Goal: Find specific page/section: Find specific page/section

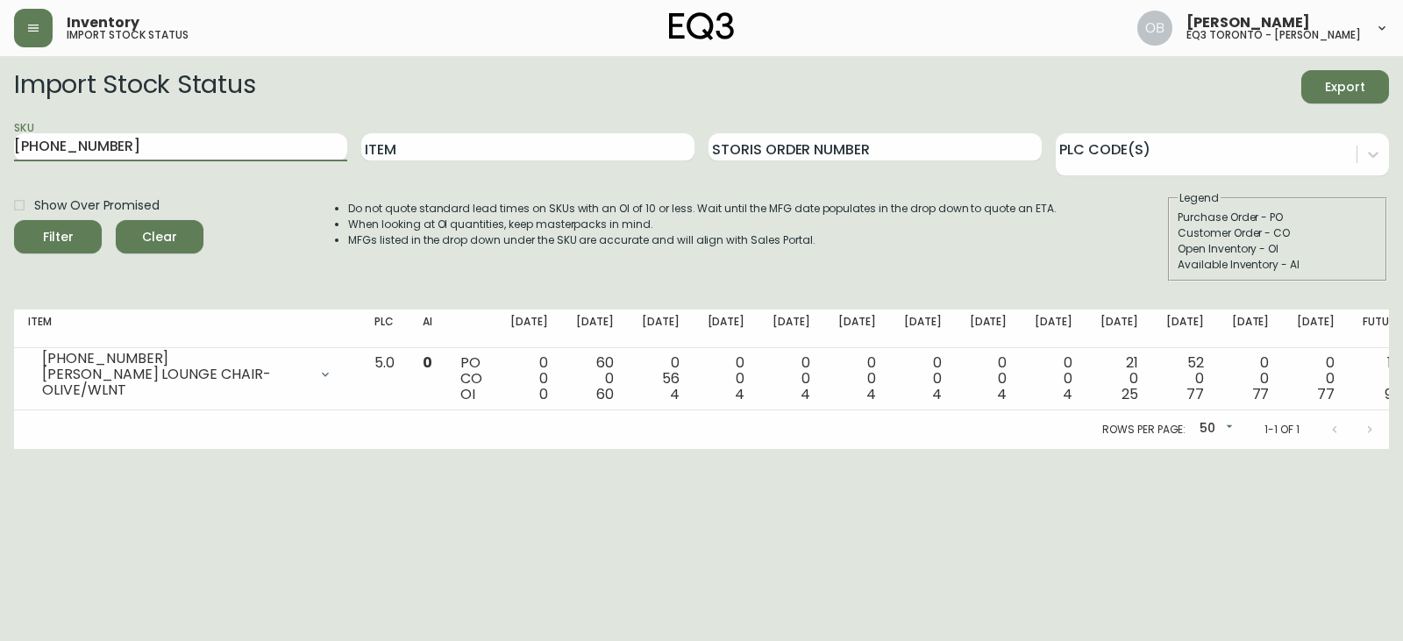
click at [136, 154] on input "[PHONE_NUMBER]" at bounding box center [180, 147] width 333 height 28
click at [135, 232] on span "Clear" at bounding box center [160, 237] width 60 height 22
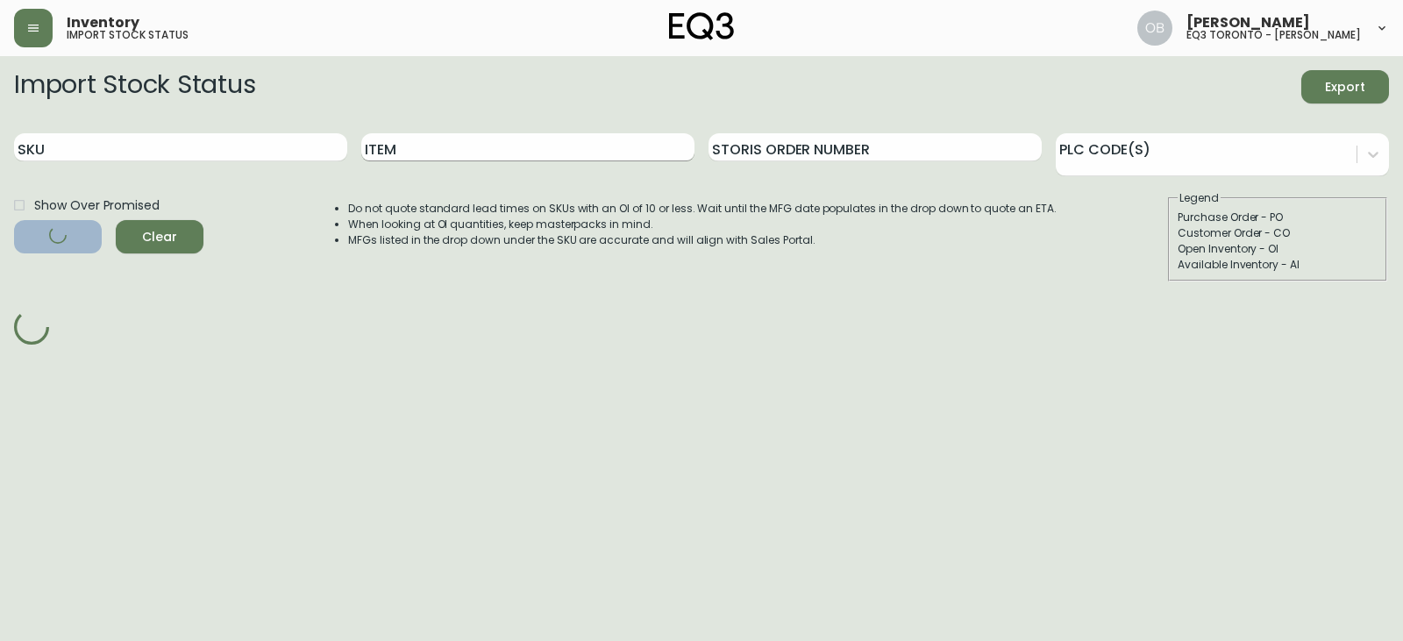
click at [374, 156] on input "Item" at bounding box center [527, 147] width 333 height 28
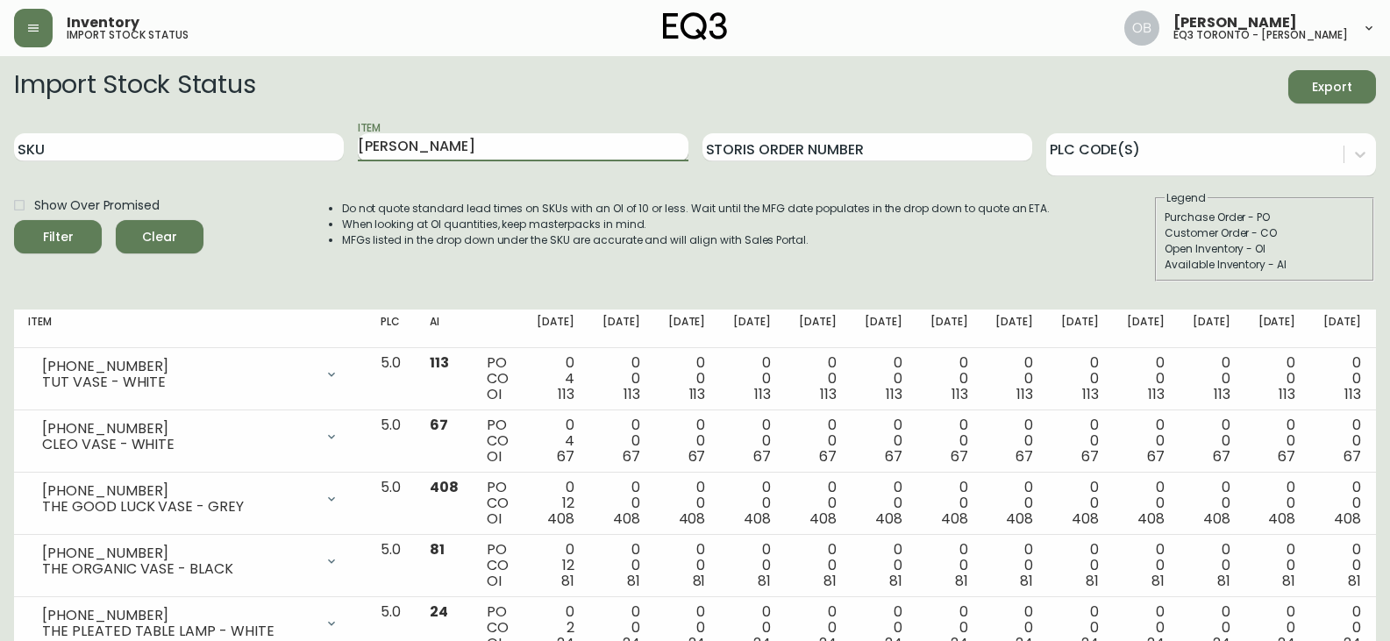
type input "[PERSON_NAME]"
click at [14, 220] on button "Filter" at bounding box center [58, 236] width 88 height 33
